Goal: Information Seeking & Learning: Learn about a topic

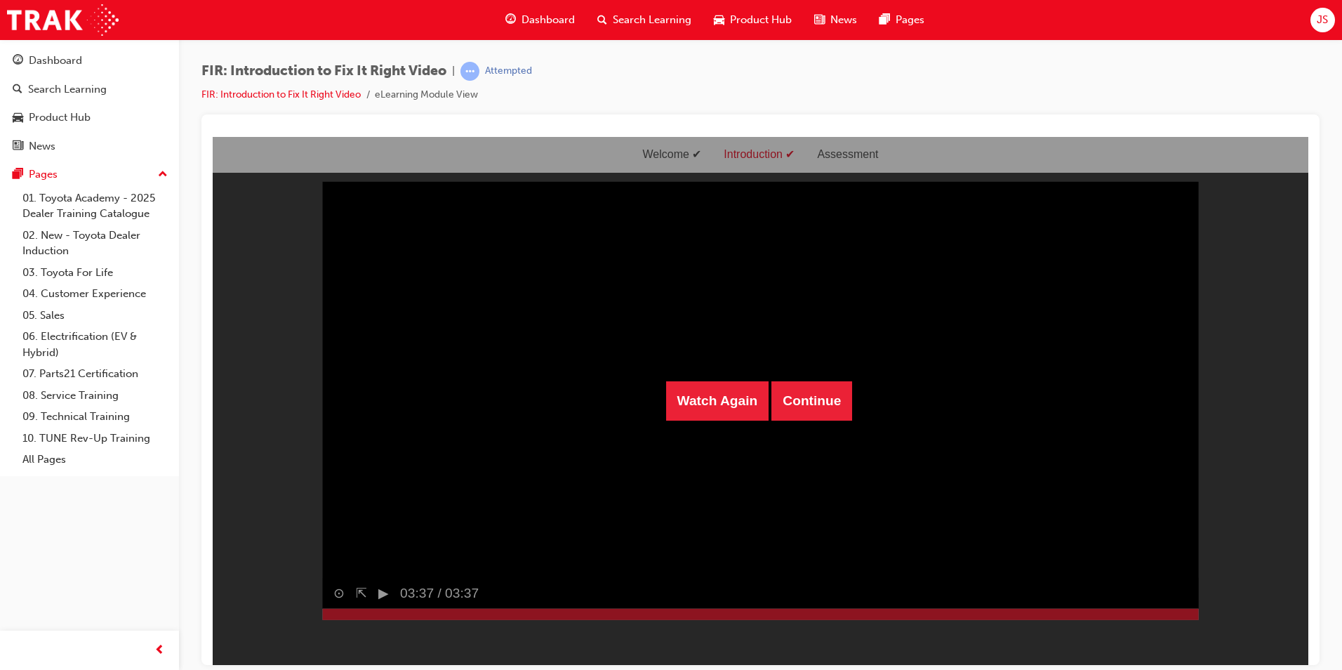
scroll to position [34, 0]
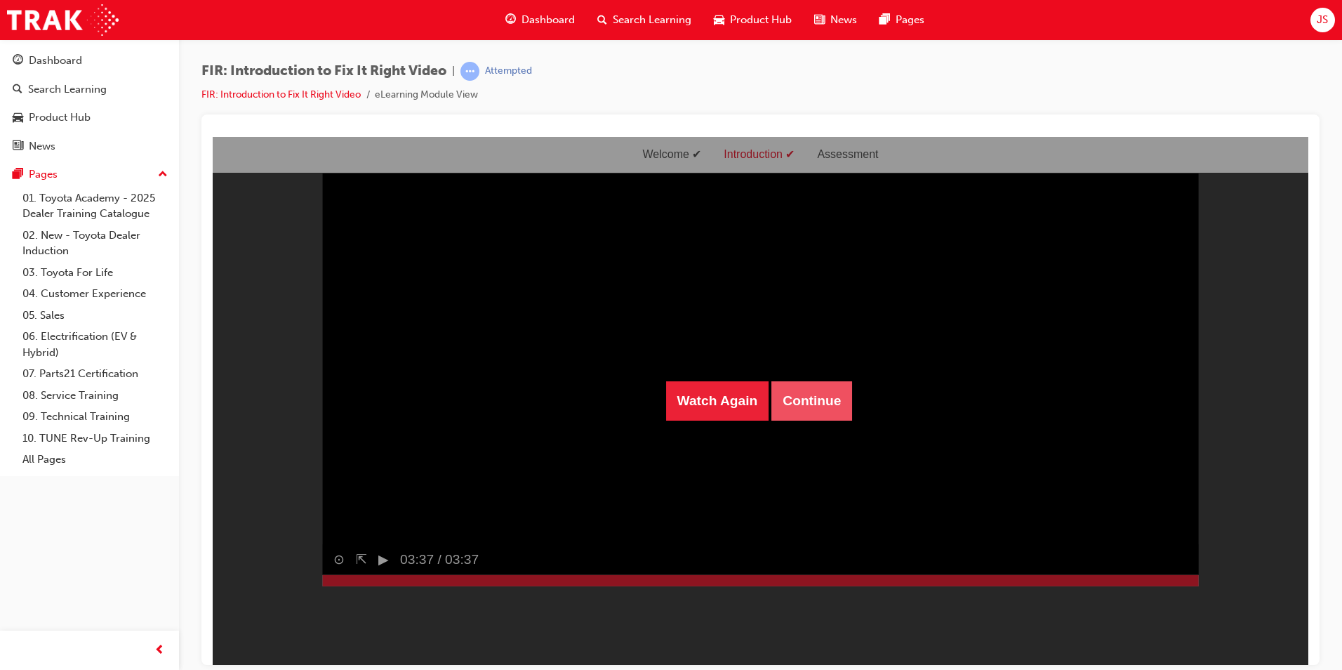
click at [779, 402] on button "Continue" at bounding box center [812, 400] width 81 height 39
